Goal: Task Accomplishment & Management: Complete application form

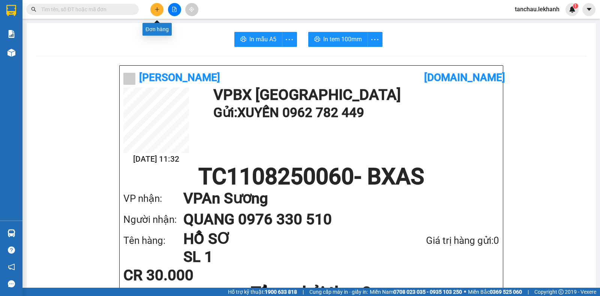
scroll to position [43, 0]
click at [160, 6] on button at bounding box center [156, 9] width 13 height 13
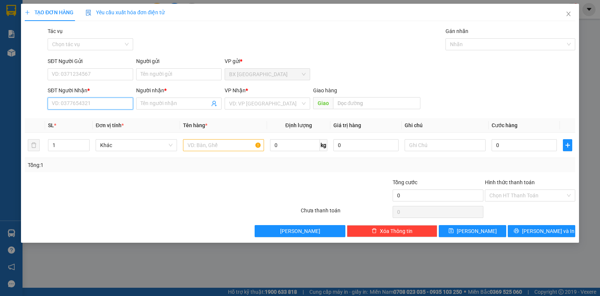
click at [98, 100] on input "SĐT Người Nhận *" at bounding box center [90, 103] width 85 height 12
type input "0977144942"
click at [101, 119] on div "0977144942 - [PERSON_NAME]" at bounding box center [90, 118] width 76 height 8
type input "DUY TIẾN"
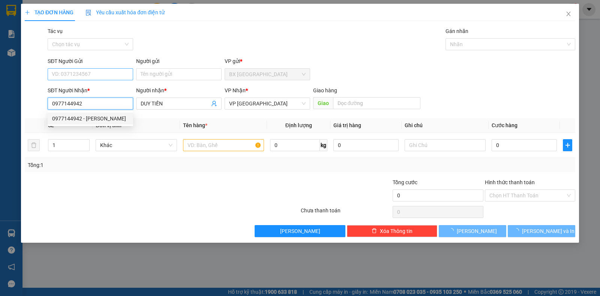
type input "30.000"
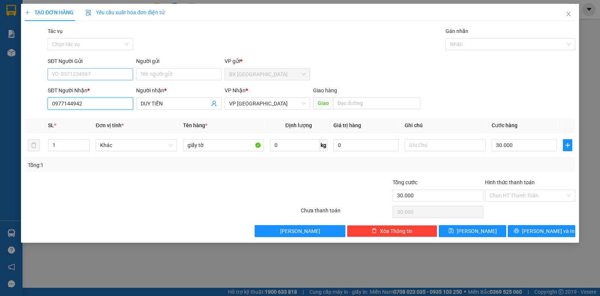
type input "0977144942"
click at [85, 71] on input "SĐT Người Gửi" at bounding box center [90, 74] width 85 height 12
type input "0867055162"
click at [160, 68] on div "Người gửi" at bounding box center [178, 62] width 85 height 11
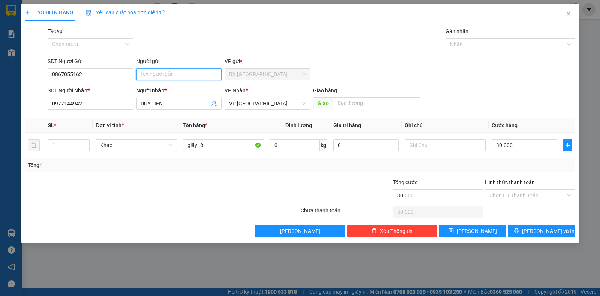
click at [159, 78] on input "Người gửi" at bounding box center [178, 74] width 85 height 12
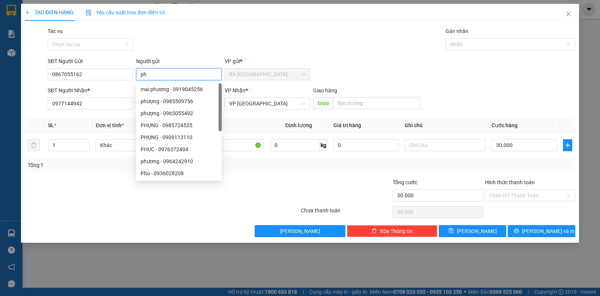
type input "p"
click at [238, 104] on span "VP [GEOGRAPHIC_DATA]" at bounding box center [267, 103] width 76 height 11
type input "PHÚC"
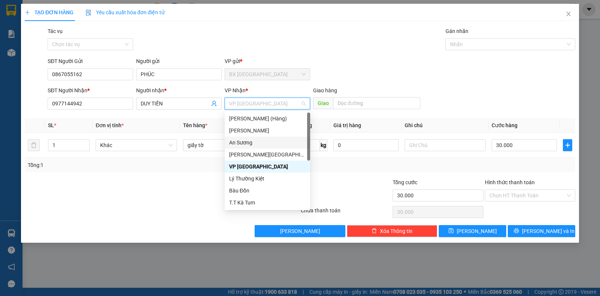
click at [243, 138] on div "An Sương" at bounding box center [267, 142] width 76 height 8
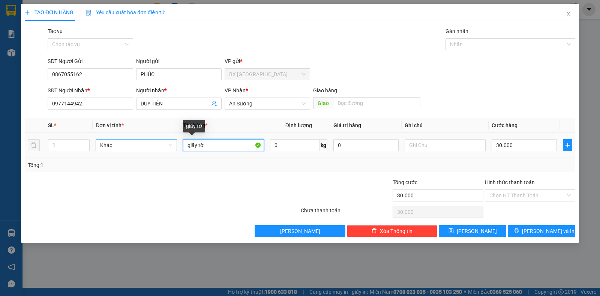
drag, startPoint x: 218, startPoint y: 147, endPoint x: 156, endPoint y: 143, distance: 62.4
click at [158, 147] on tr "1 Khác giấy tờ 0 kg 0 30.000" at bounding box center [300, 145] width 550 height 25
type input "HỘP ĐIỆN THOẠI"
click at [416, 147] on input "text" at bounding box center [444, 145] width 81 height 12
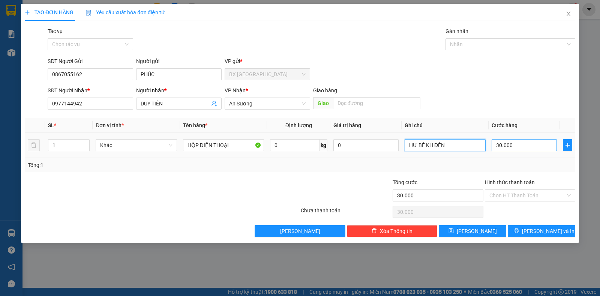
type input "HƯ BỂ KH ĐỀN"
click at [512, 150] on input "30.000" at bounding box center [523, 145] width 65 height 12
type input "5"
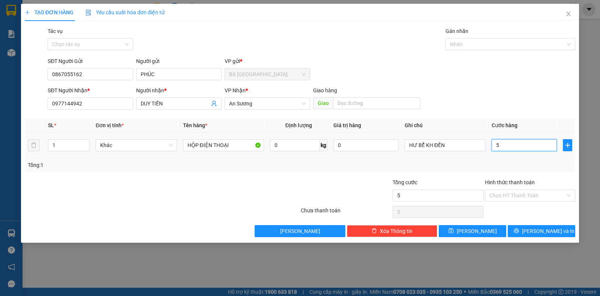
type input "50"
type input "50.000"
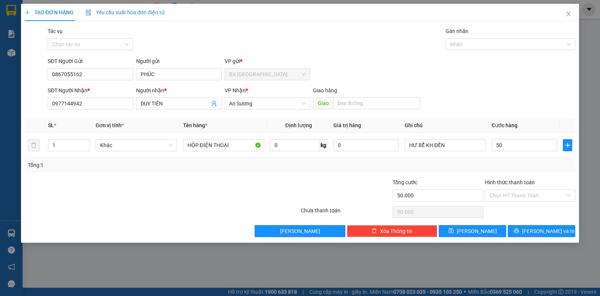
type input "50.000"
click at [512, 202] on div "Hình thức thanh toán Chọn HT Thanh Toán" at bounding box center [530, 191] width 90 height 26
click at [505, 195] on input "Hình thức thanh toán" at bounding box center [527, 195] width 76 height 11
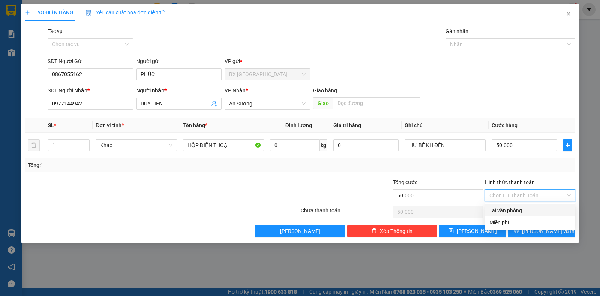
click at [512, 210] on div "Tại văn phòng" at bounding box center [529, 210] width 81 height 8
type input "0"
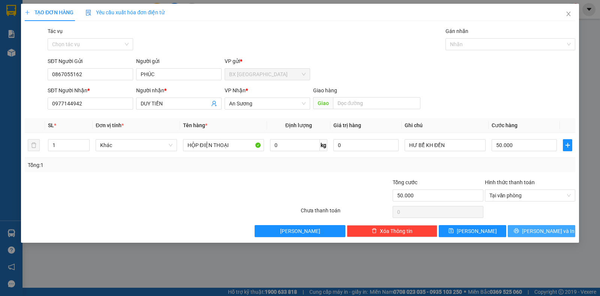
click at [540, 233] on span "[PERSON_NAME] và In" at bounding box center [548, 231] width 52 height 8
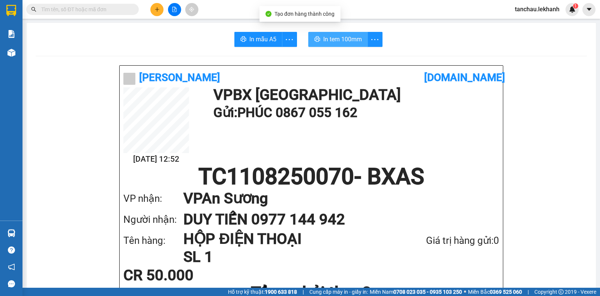
click at [328, 40] on span "In tem 100mm" at bounding box center [342, 38] width 39 height 9
